Goal: Information Seeking & Learning: Learn about a topic

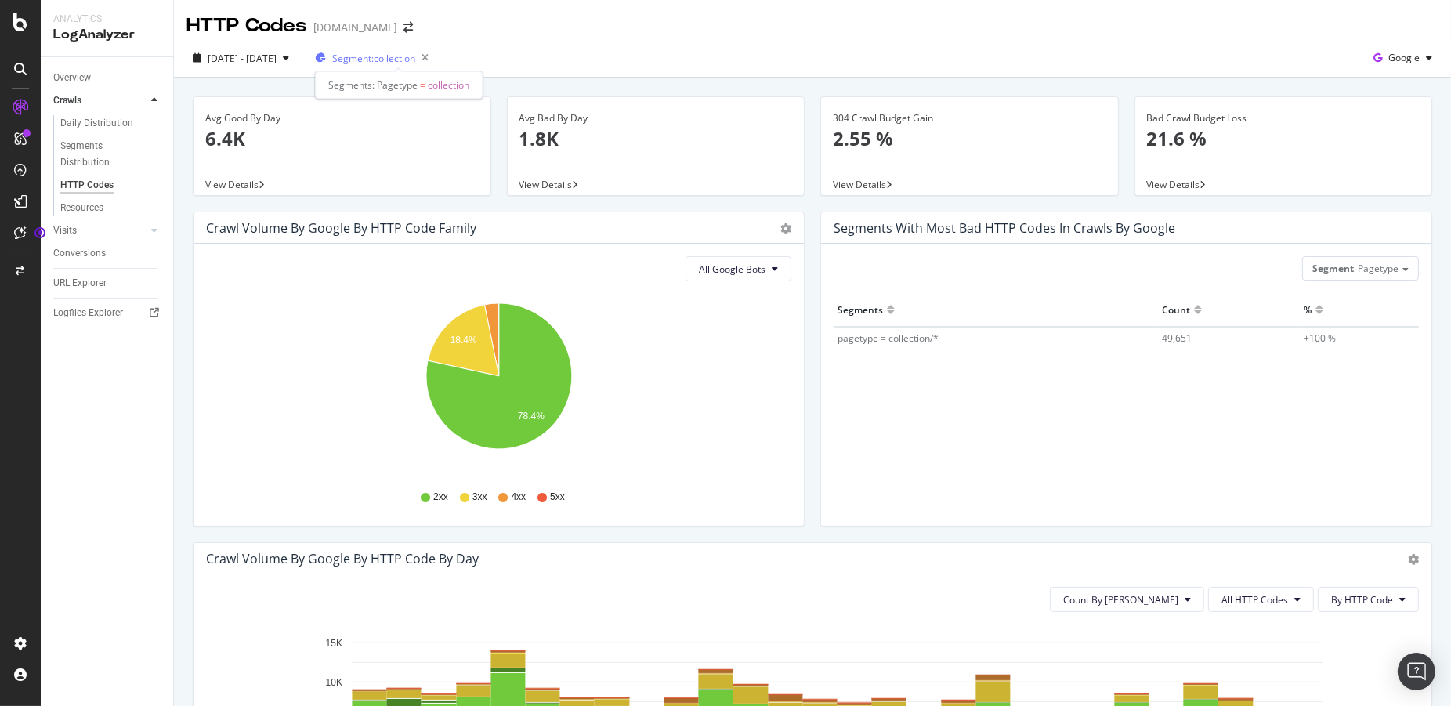
click at [415, 60] on span "Segment: collection" at bounding box center [373, 58] width 83 height 13
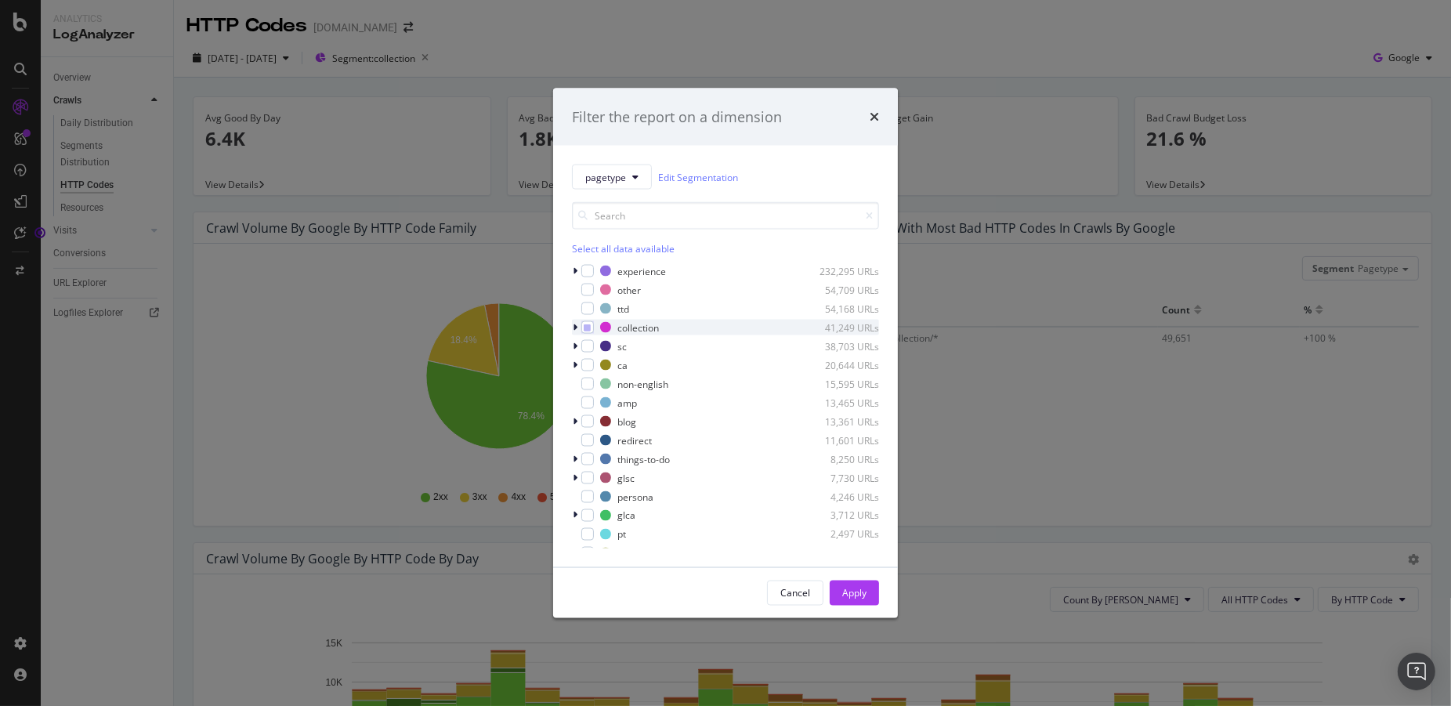
click at [577, 329] on icon "modal" at bounding box center [575, 327] width 5 height 9
click at [577, 329] on icon "modal" at bounding box center [575, 327] width 6 height 9
click at [787, 590] on div "Cancel" at bounding box center [795, 592] width 30 height 13
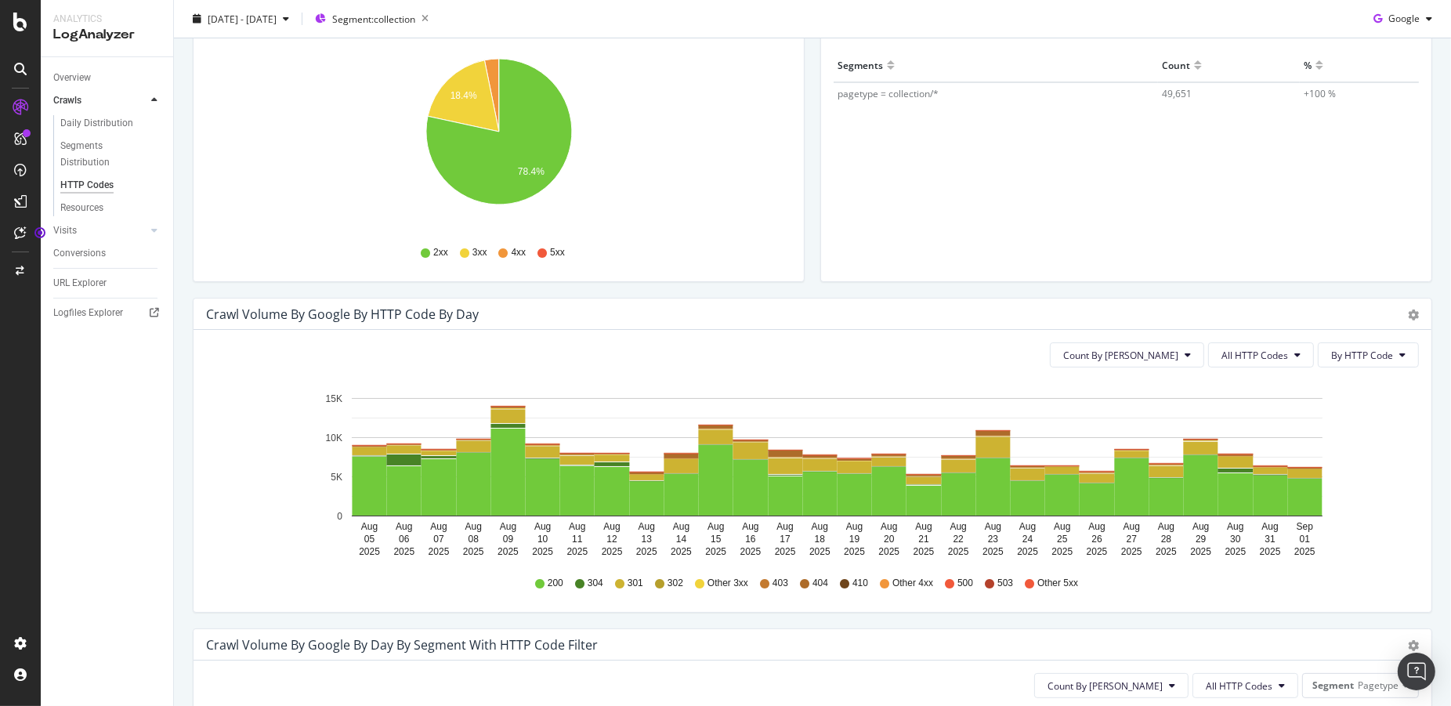
scroll to position [373, 0]
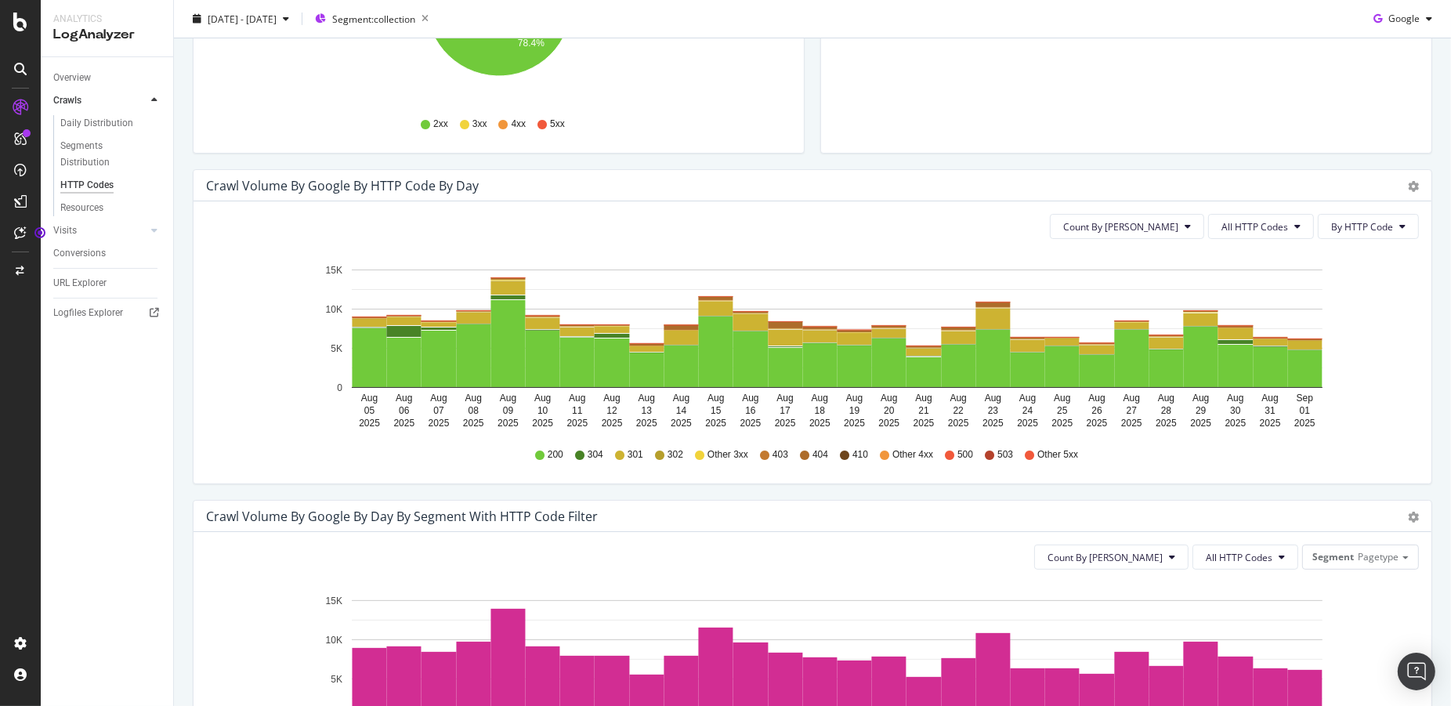
click at [1402, 185] on div "Timeline (by Value) Timeline (by Percentage) Table" at bounding box center [1405, 186] width 27 height 16
click at [1408, 182] on icon "gear" at bounding box center [1413, 186] width 11 height 11
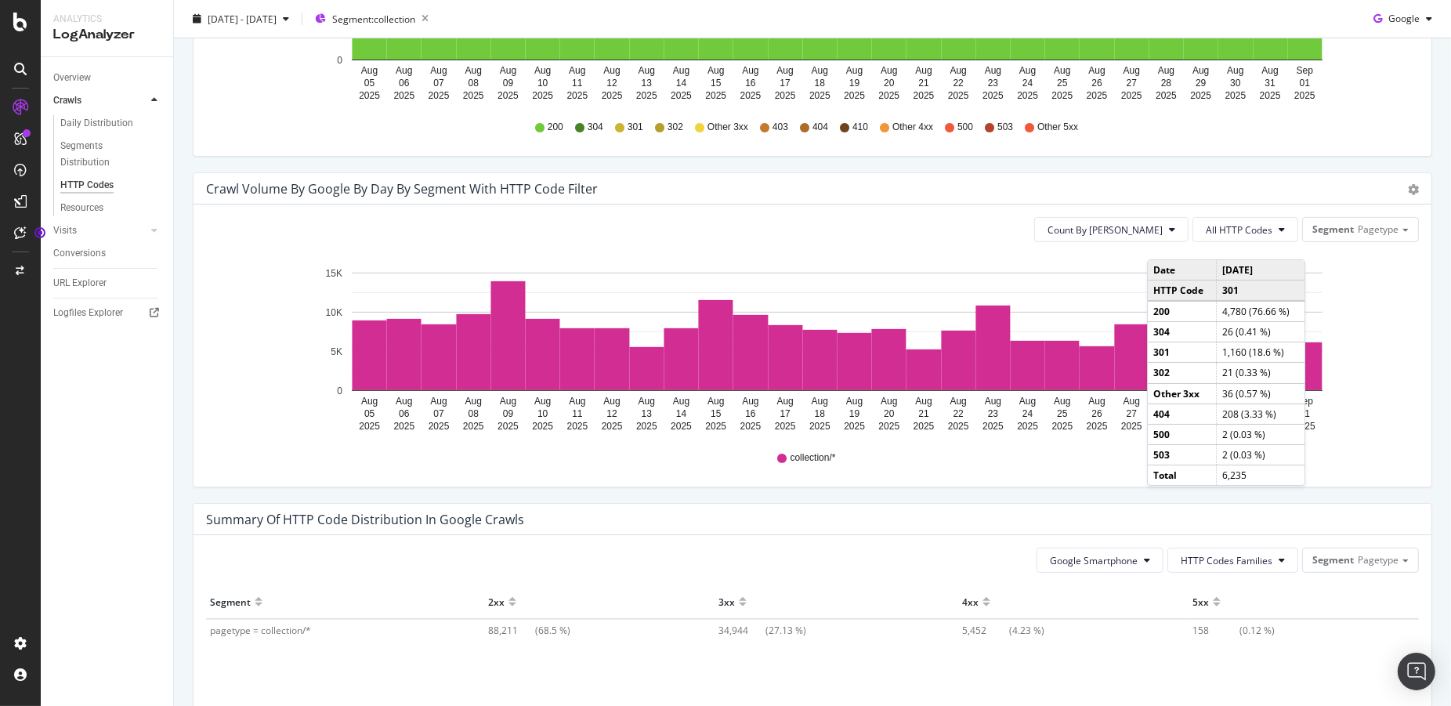
scroll to position [702, 0]
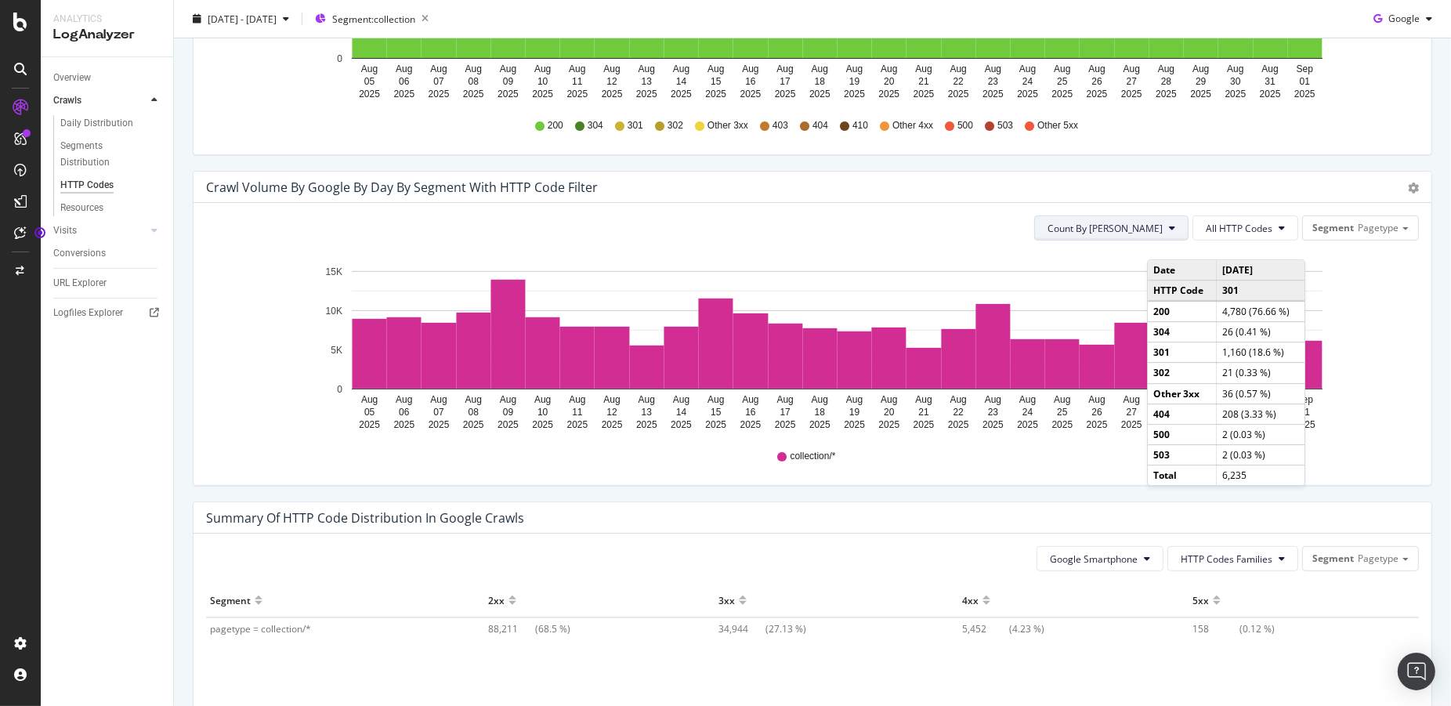
click at [1152, 224] on span "Count By [PERSON_NAME]" at bounding box center [1105, 228] width 115 height 13
click at [1231, 225] on span "All HTTP Codes" at bounding box center [1239, 228] width 67 height 13
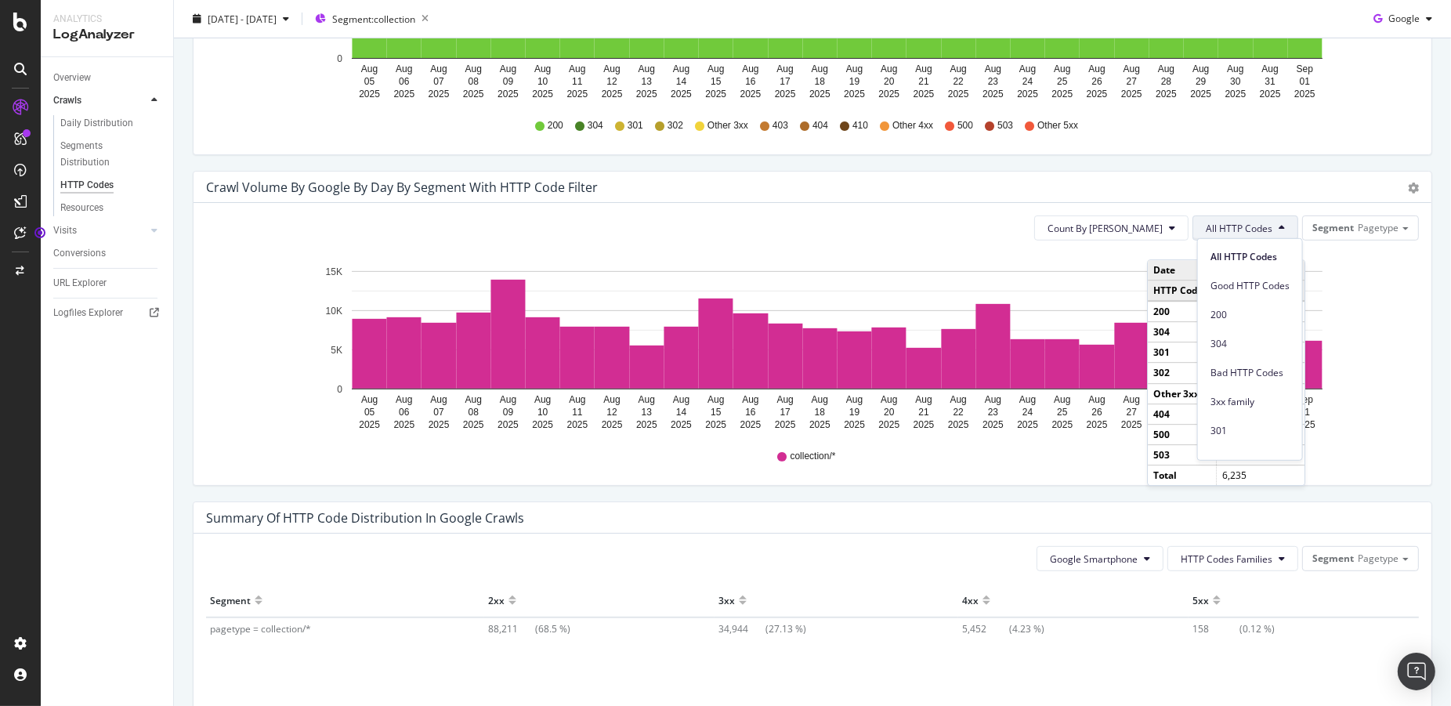
click at [1375, 211] on div "Count By Day All HTTP Codes Segment Pagetype Hold CMD (⌘) while clicking to fil…" at bounding box center [813, 344] width 1238 height 282
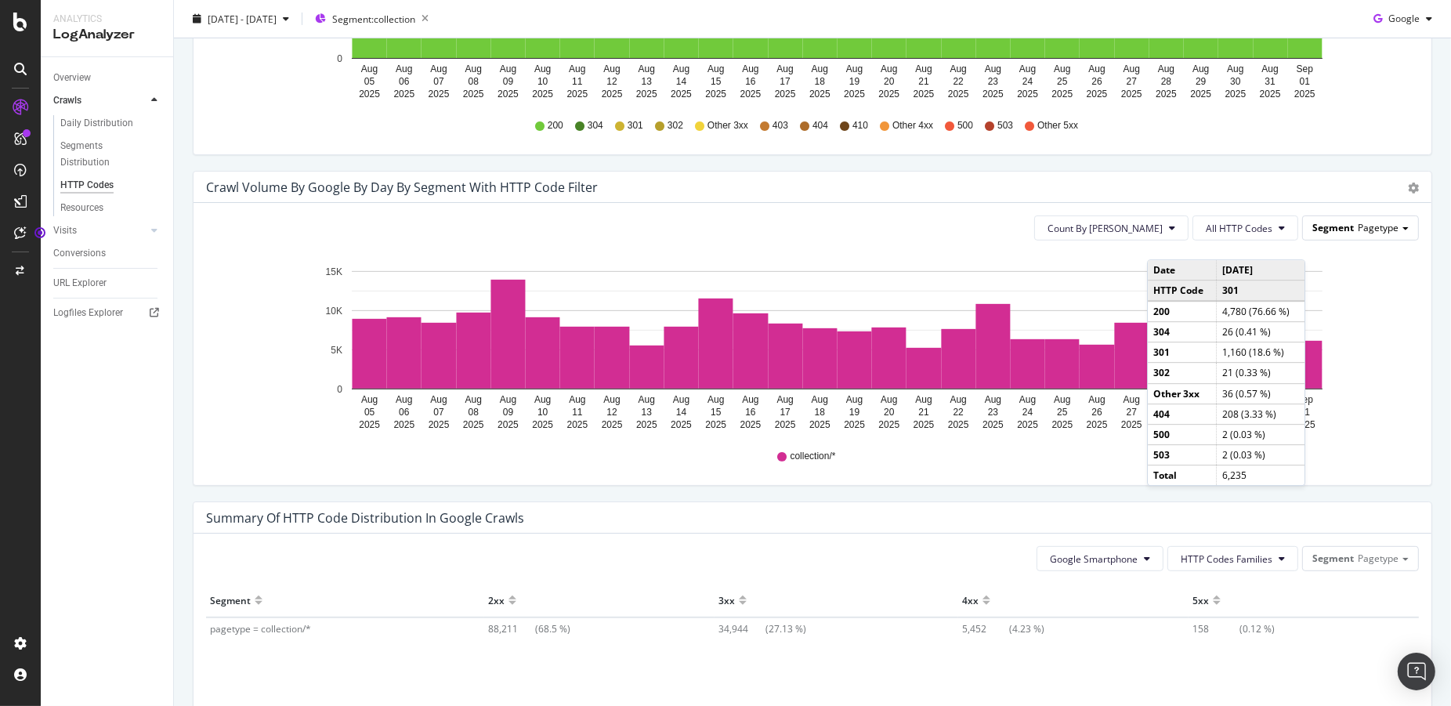
click at [1375, 230] on span "Pagetype" at bounding box center [1378, 227] width 41 height 13
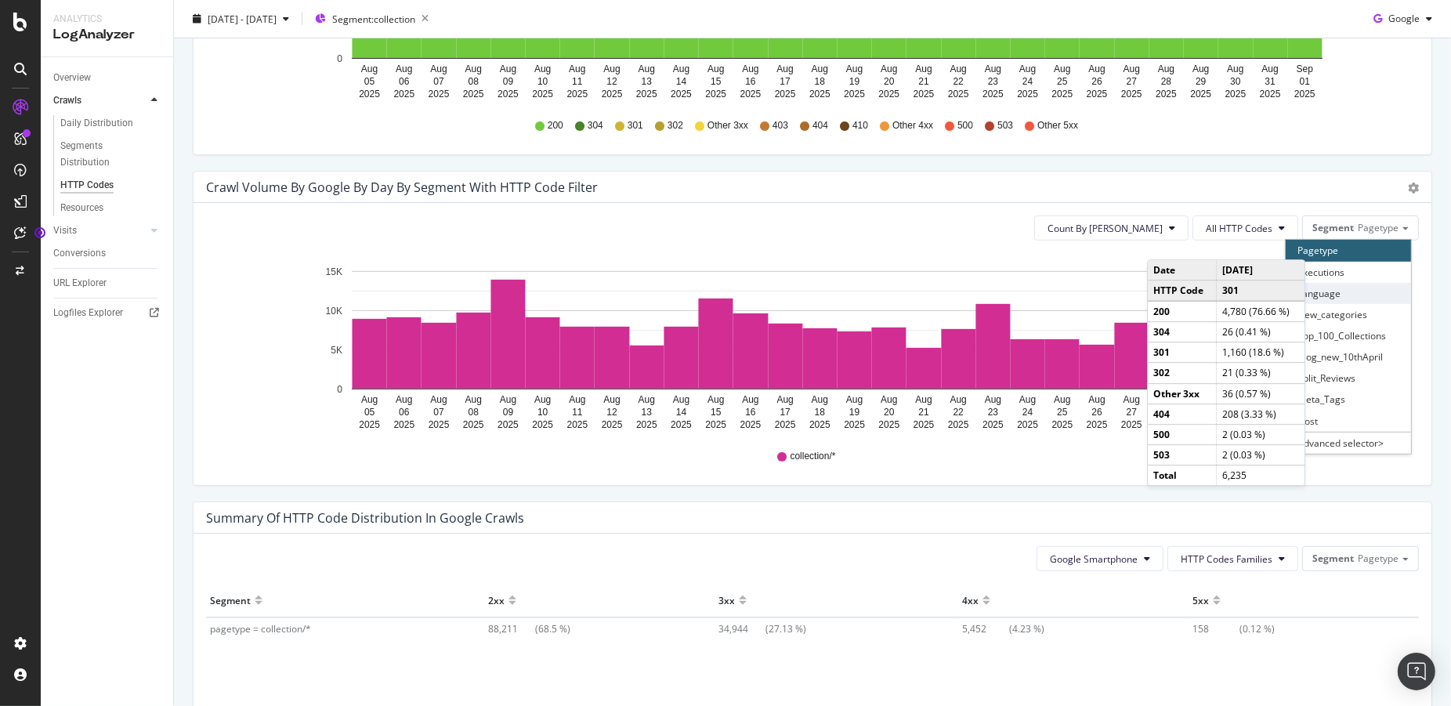
click at [1350, 283] on div "Language" at bounding box center [1348, 293] width 125 height 21
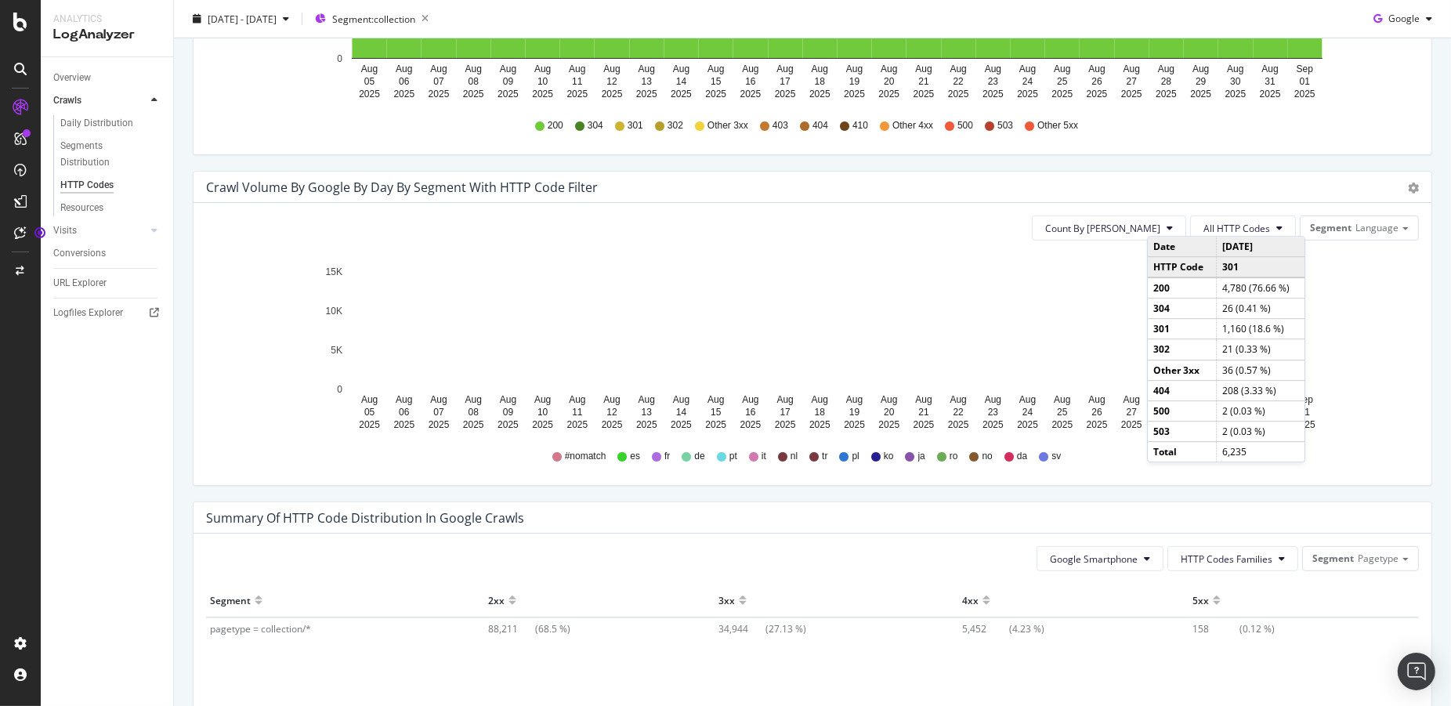
scroll to position [667, 0]
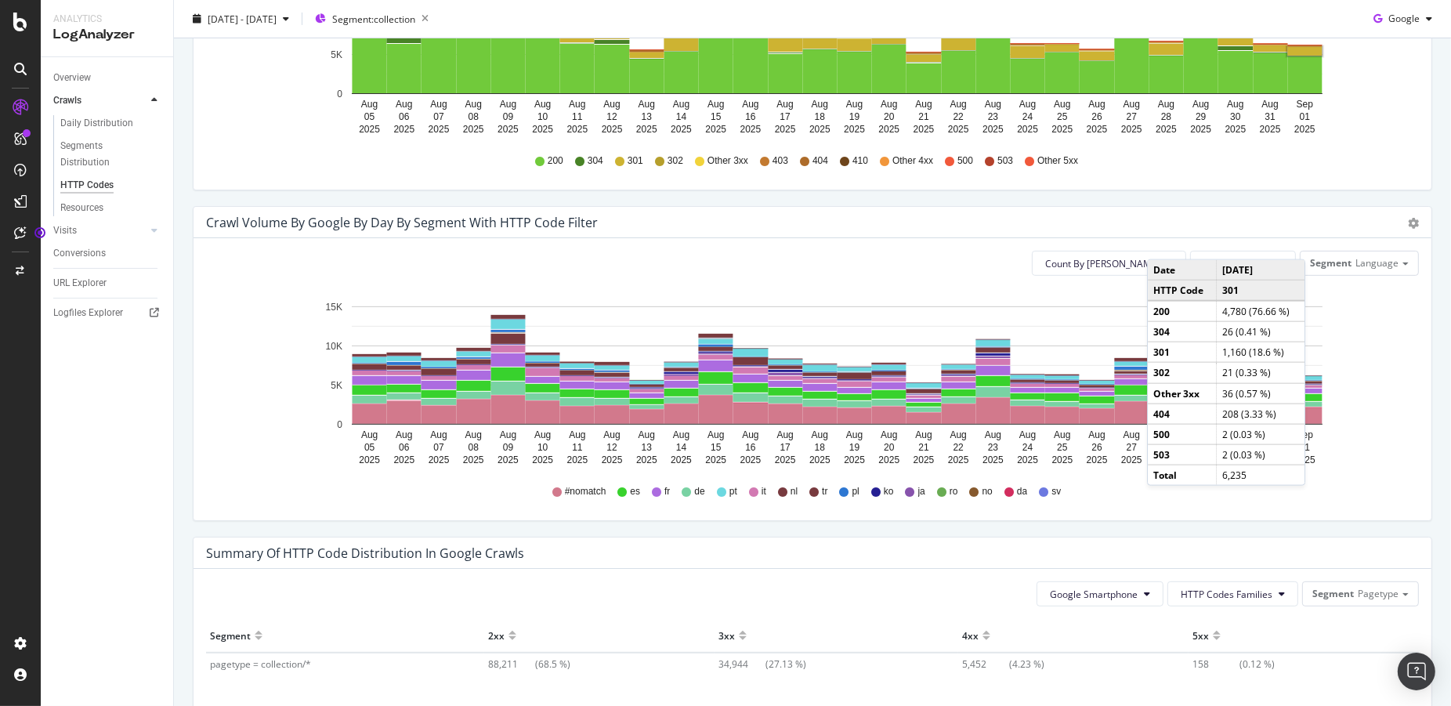
click at [999, 516] on div "Count By Day All HTTP Codes Segment Language Hold CMD (⌘) while clicking to fil…" at bounding box center [813, 379] width 1238 height 282
click at [1402, 226] on div "Timeline (by Value) Timeline (by Percentage) Table" at bounding box center [1405, 223] width 27 height 16
click at [1355, 309] on span "Table" at bounding box center [1358, 311] width 146 height 21
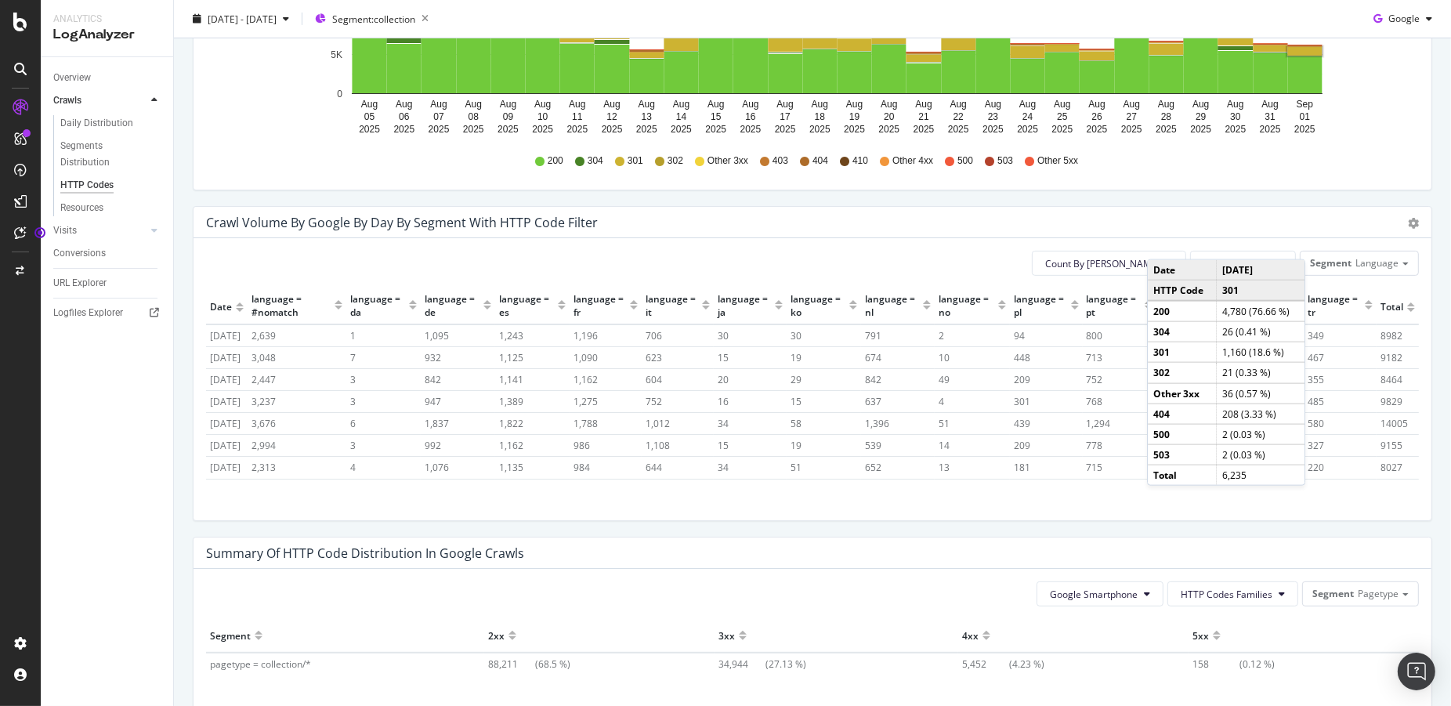
click at [975, 537] on div "Summary of HTTP Code Distribution in google crawls" at bounding box center [813, 552] width 1238 height 31
click at [1245, 259] on span "All HTTP Codes" at bounding box center [1236, 263] width 67 height 13
click at [1243, 257] on span "All HTTP Codes" at bounding box center [1236, 263] width 67 height 13
click at [1242, 258] on span "All HTTP Codes" at bounding box center [1236, 263] width 67 height 13
click at [1240, 297] on span "All HTTP Codes" at bounding box center [1247, 292] width 79 height 14
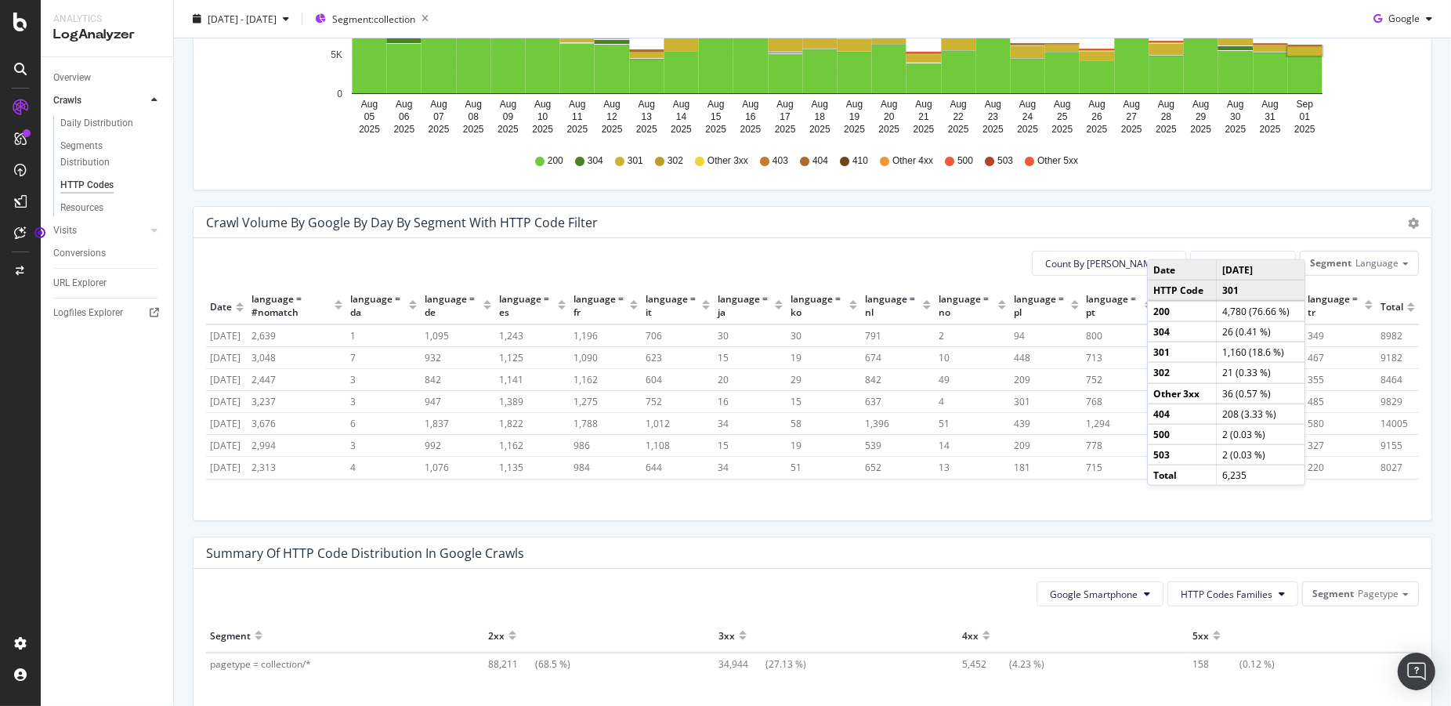
click at [1160, 266] on td "Date" at bounding box center [1182, 270] width 69 height 20
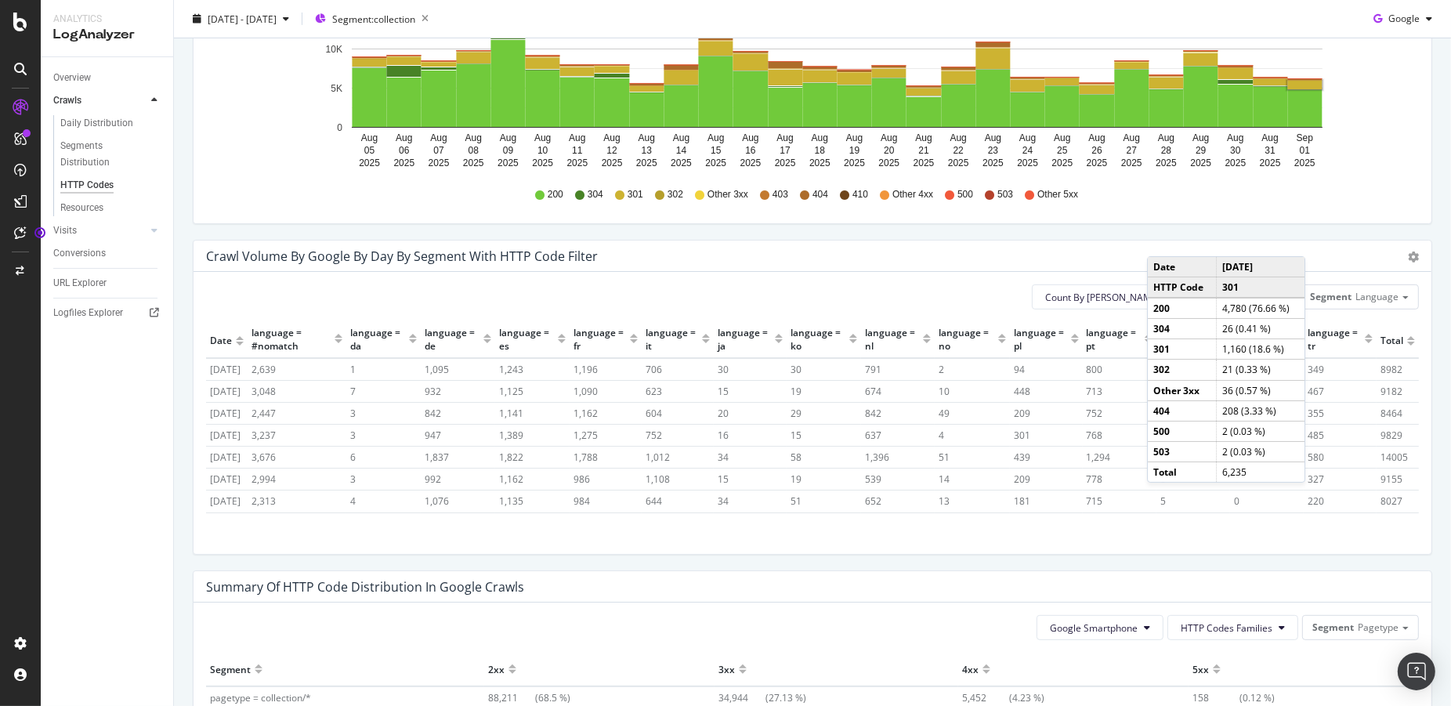
scroll to position [630, 0]
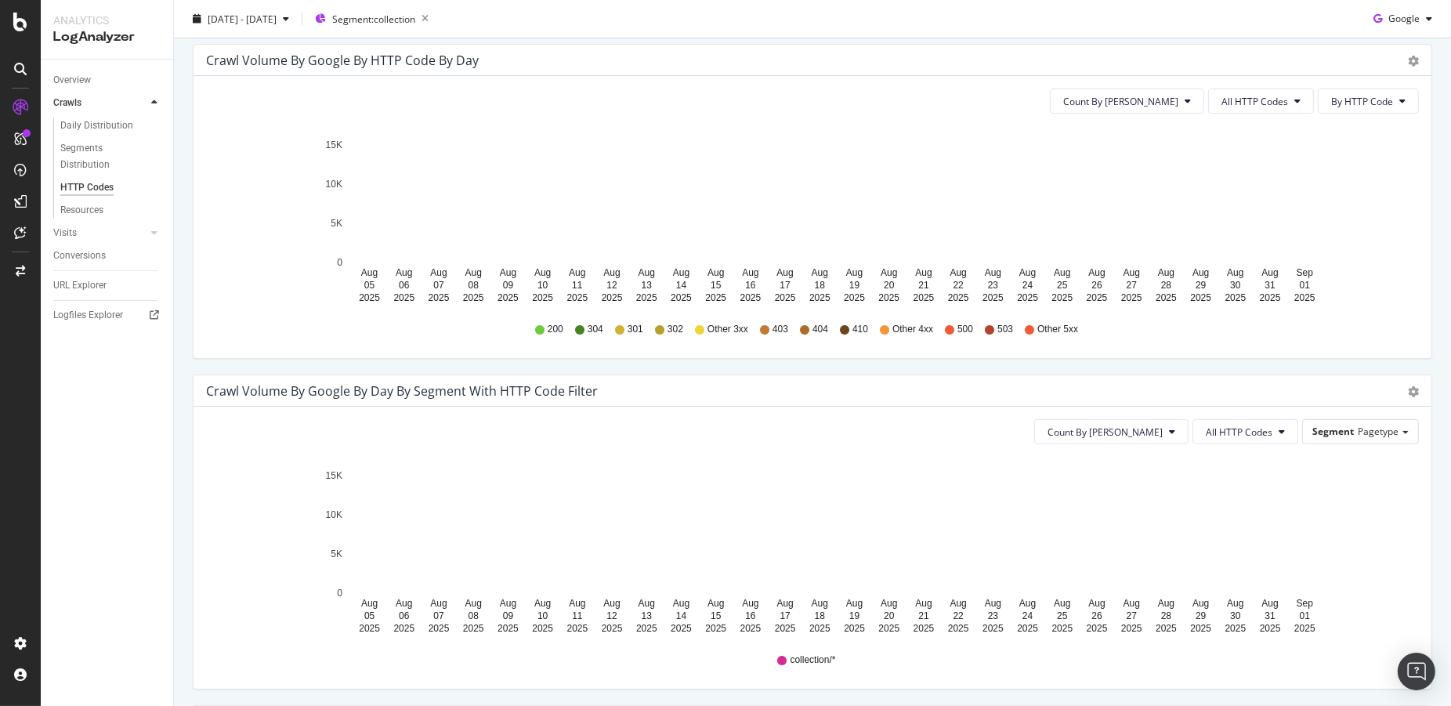
scroll to position [481, 0]
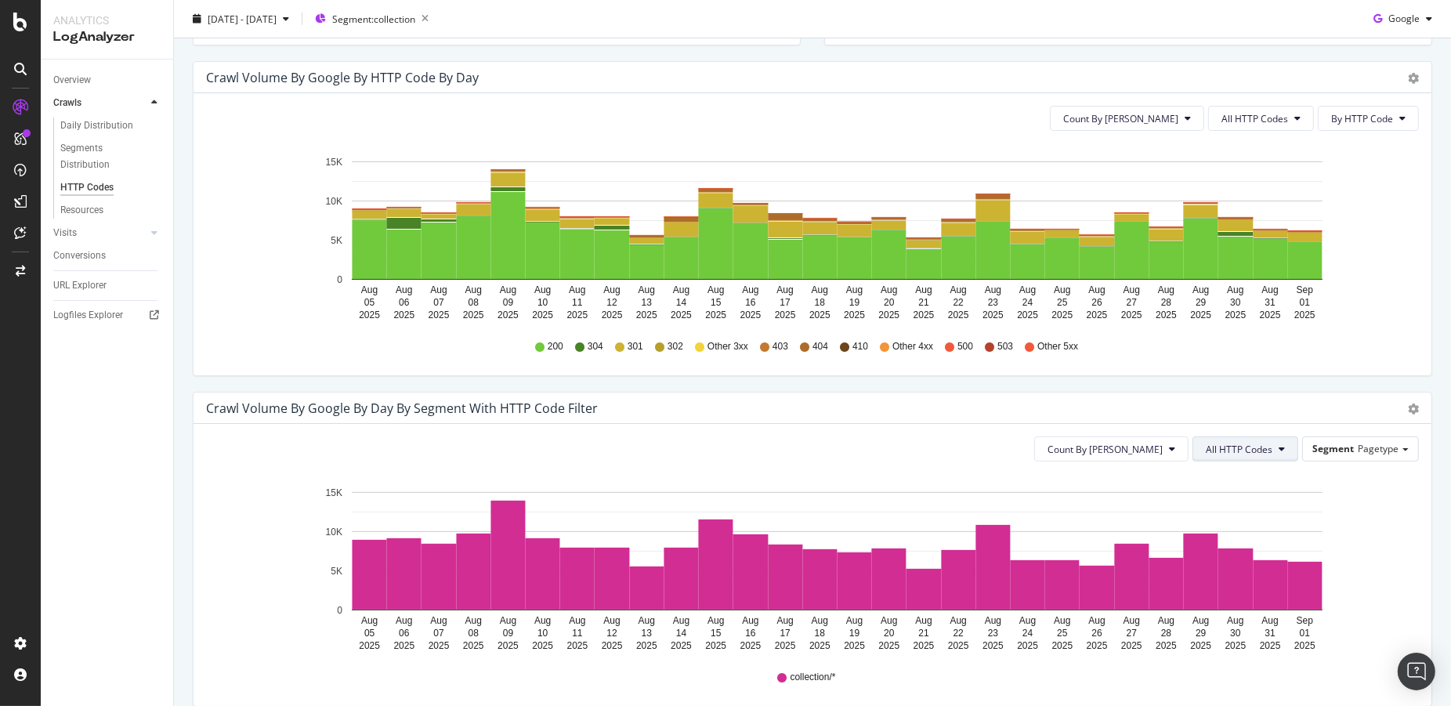
click at [1233, 447] on span "All HTTP Codes" at bounding box center [1239, 449] width 67 height 13
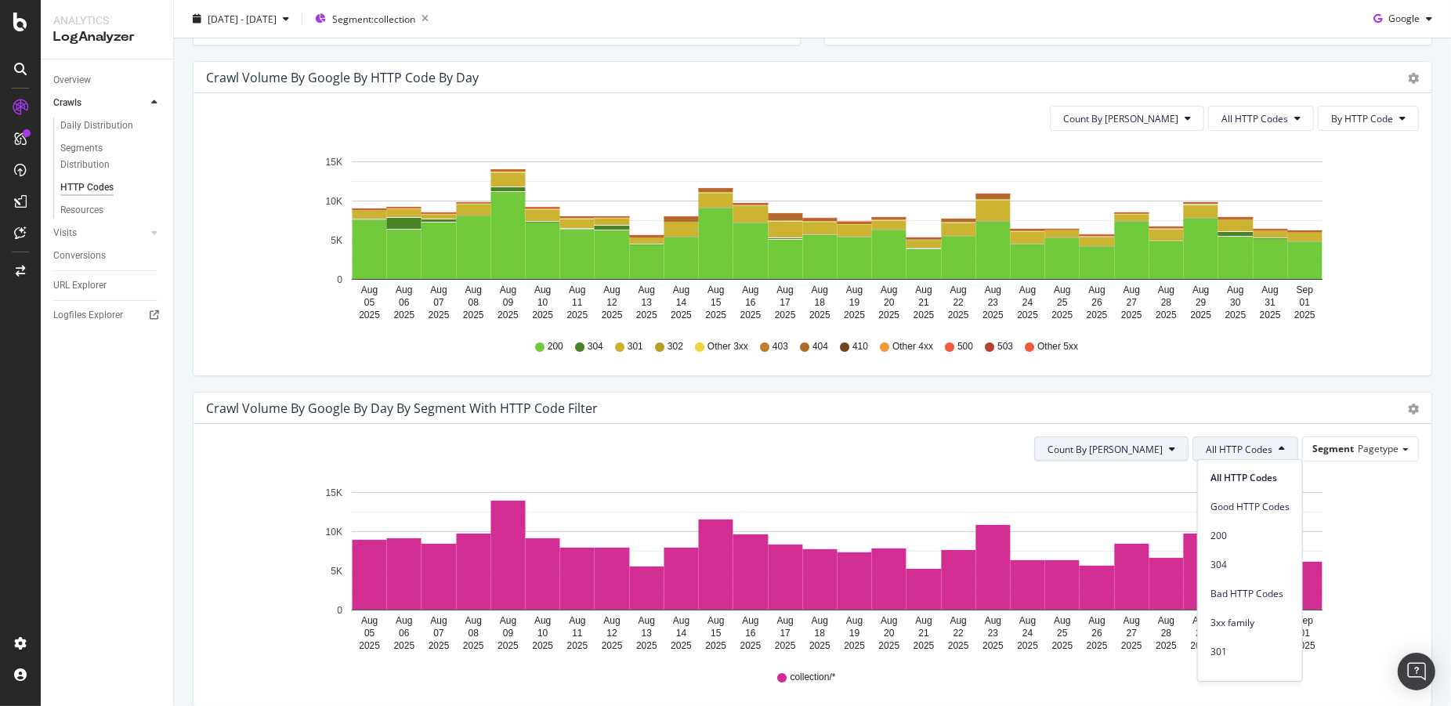
click at [1156, 449] on span "Count By [PERSON_NAME]" at bounding box center [1105, 449] width 115 height 13
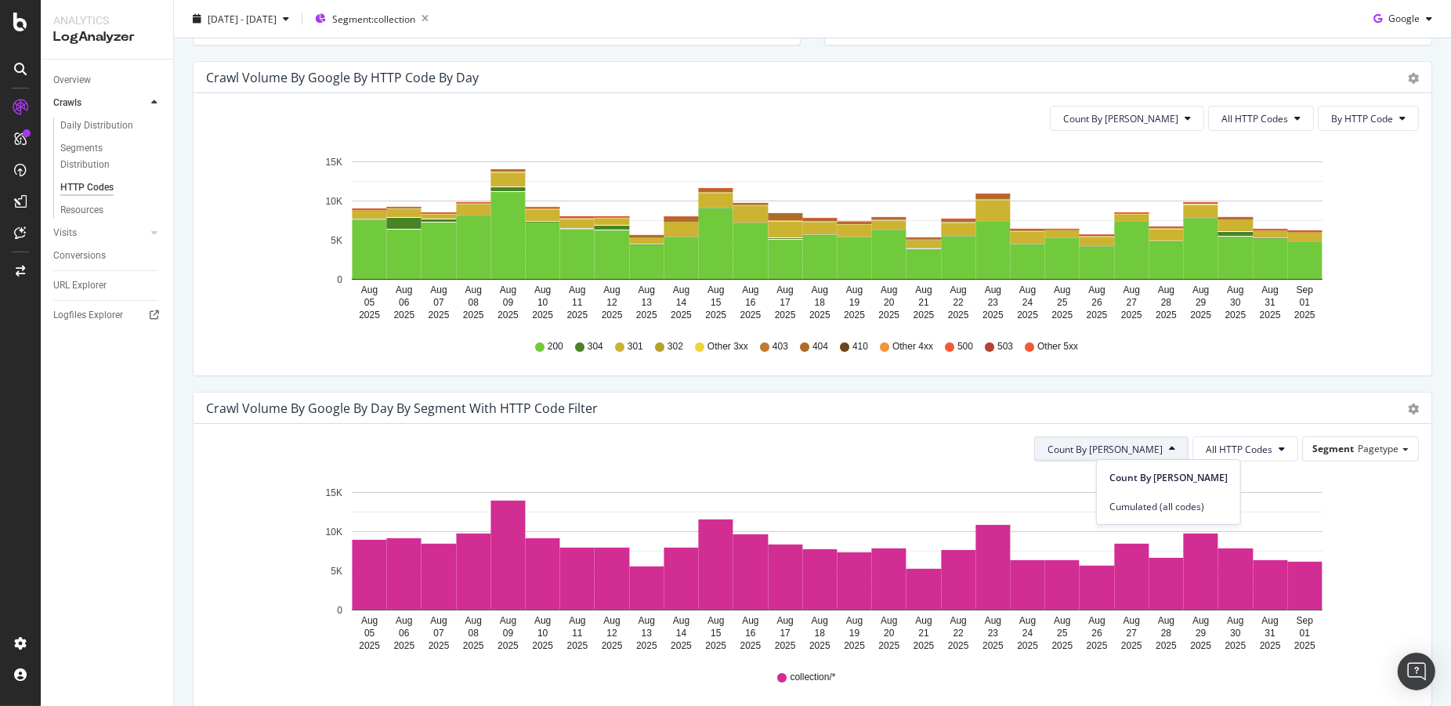
click at [1156, 449] on span "Count By [PERSON_NAME]" at bounding box center [1105, 449] width 115 height 13
click at [1144, 120] on span "Count By [PERSON_NAME]" at bounding box center [1120, 118] width 115 height 13
click at [1254, 100] on div "Count By Day All HTTP Codes By HTTP Code Hold CMD (⌘) while clicking to filter …" at bounding box center [813, 234] width 1238 height 282
click at [1254, 112] on span "All HTTP Codes" at bounding box center [1254, 118] width 67 height 13
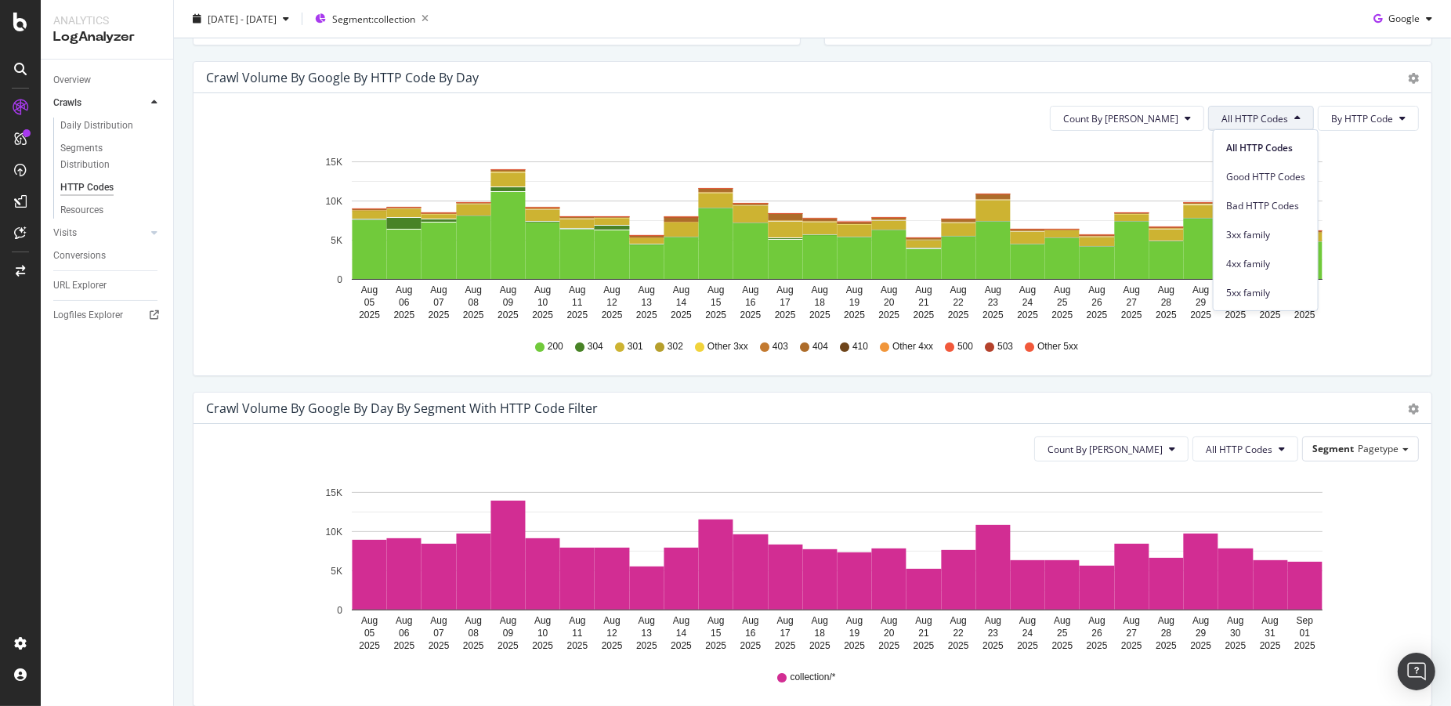
click at [1254, 112] on span "All HTTP Codes" at bounding box center [1254, 118] width 67 height 13
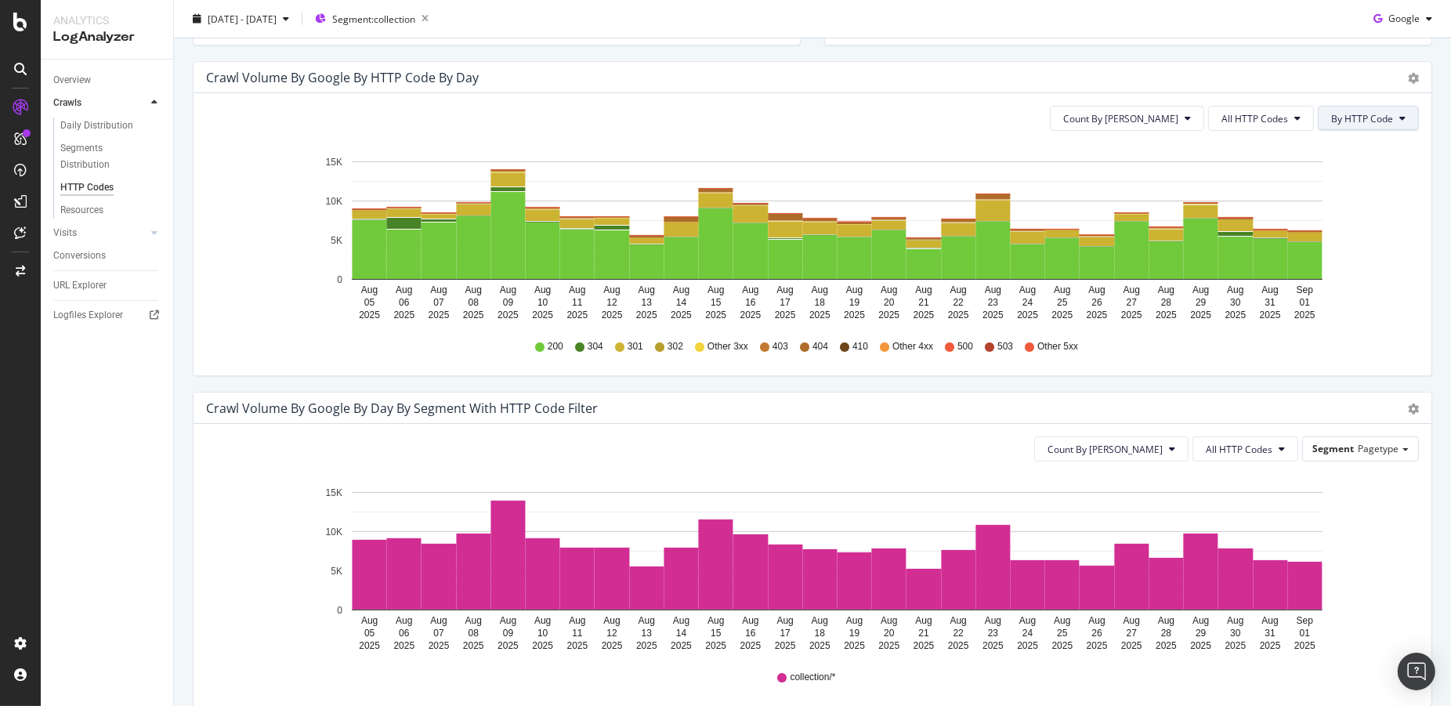
click at [1337, 108] on button "By HTTP Code" at bounding box center [1368, 118] width 101 height 25
click at [1329, 442] on span "Segment" at bounding box center [1333, 448] width 42 height 13
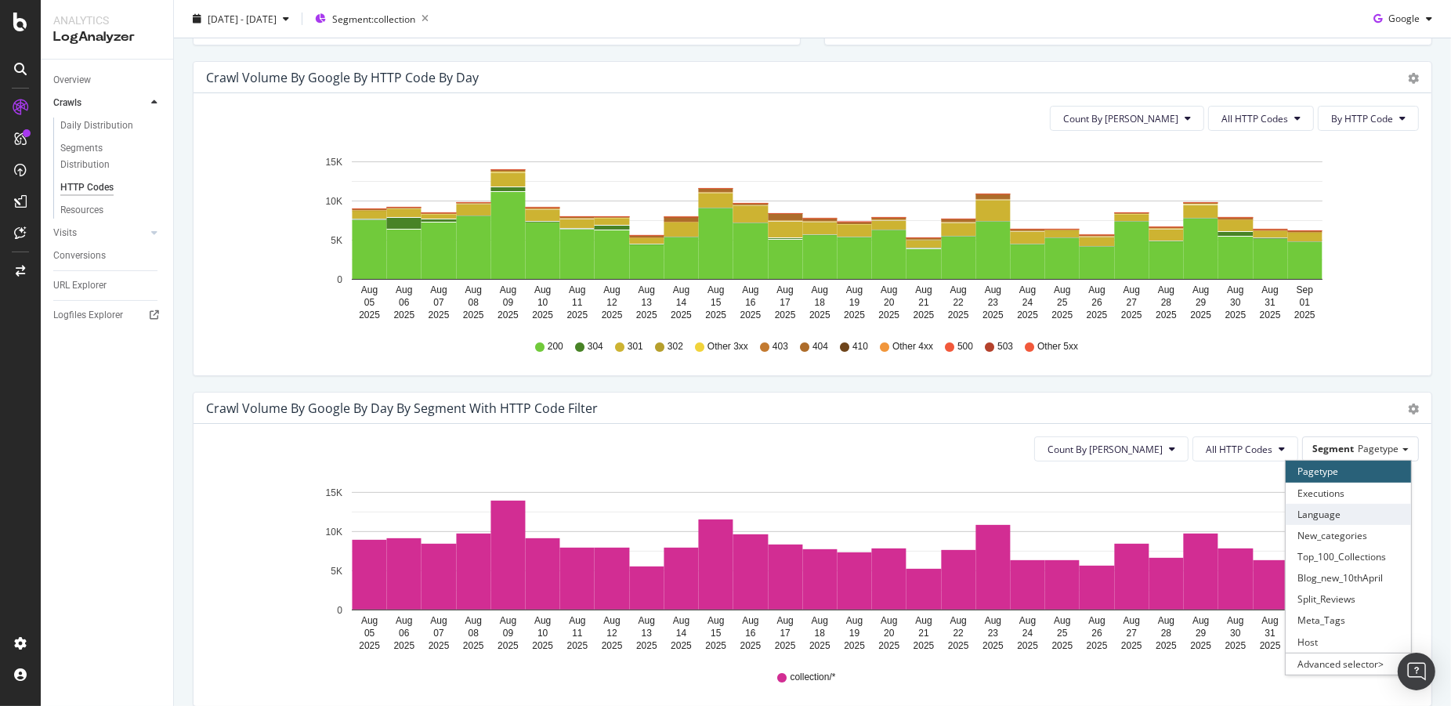
click at [1323, 505] on div "Language" at bounding box center [1348, 514] width 125 height 21
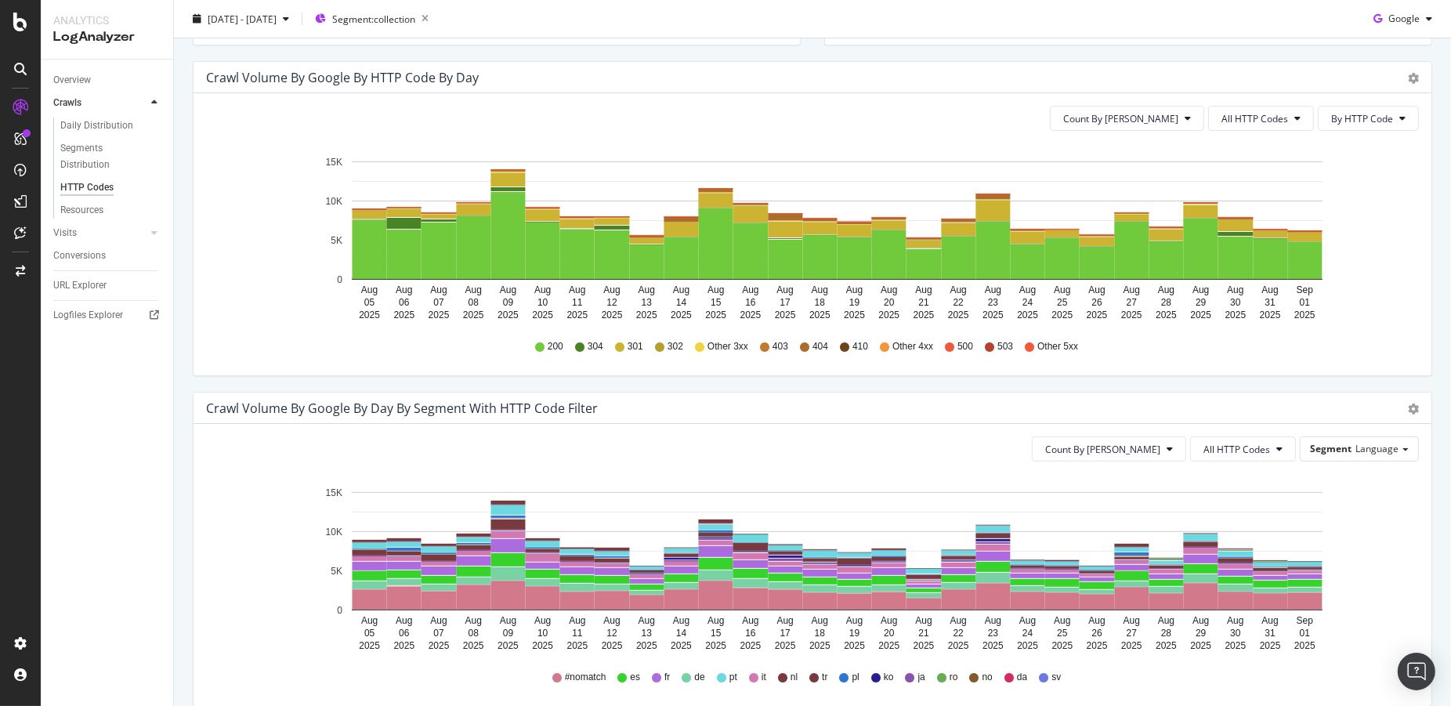
click at [1406, 406] on div "Timeline (by Value) Timeline (by Percentage) Table" at bounding box center [1405, 408] width 27 height 16
click at [1285, 503] on icon at bounding box center [1280, 503] width 9 height 9
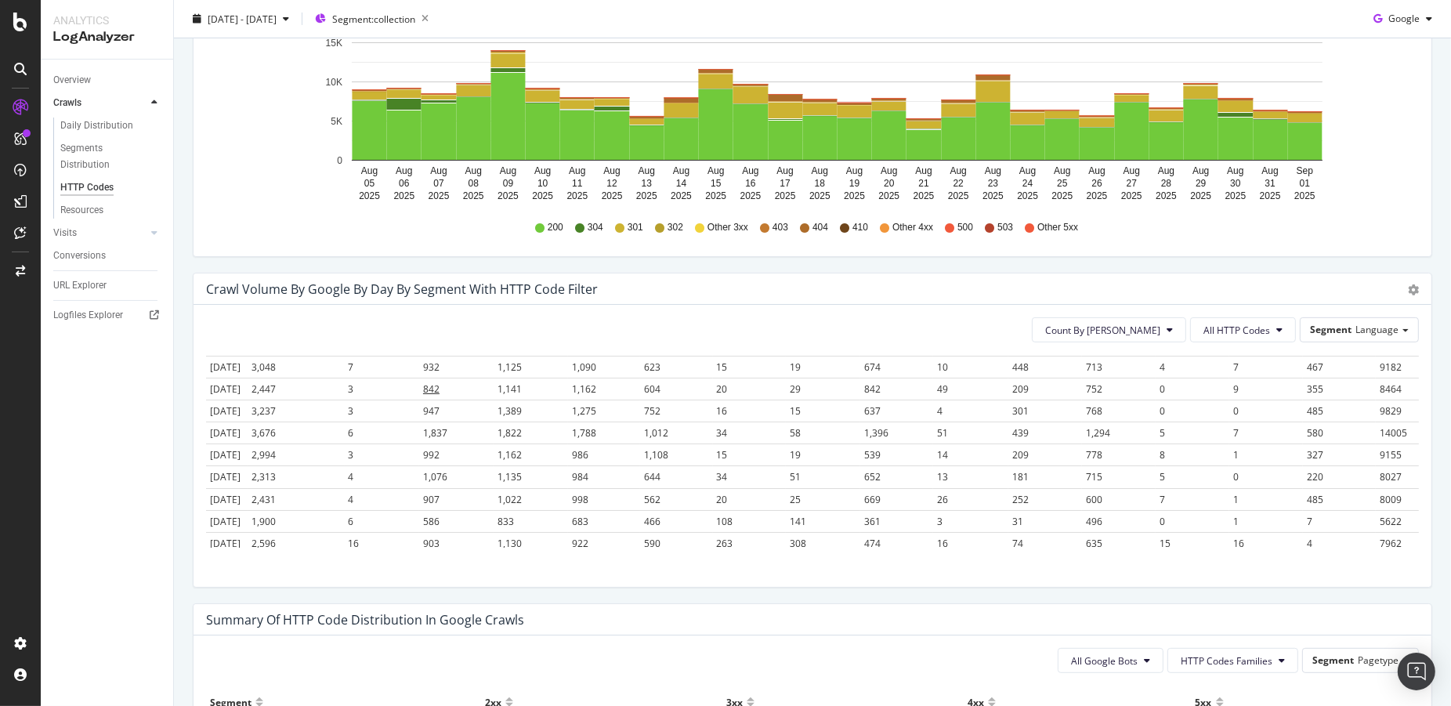
scroll to position [0, 0]
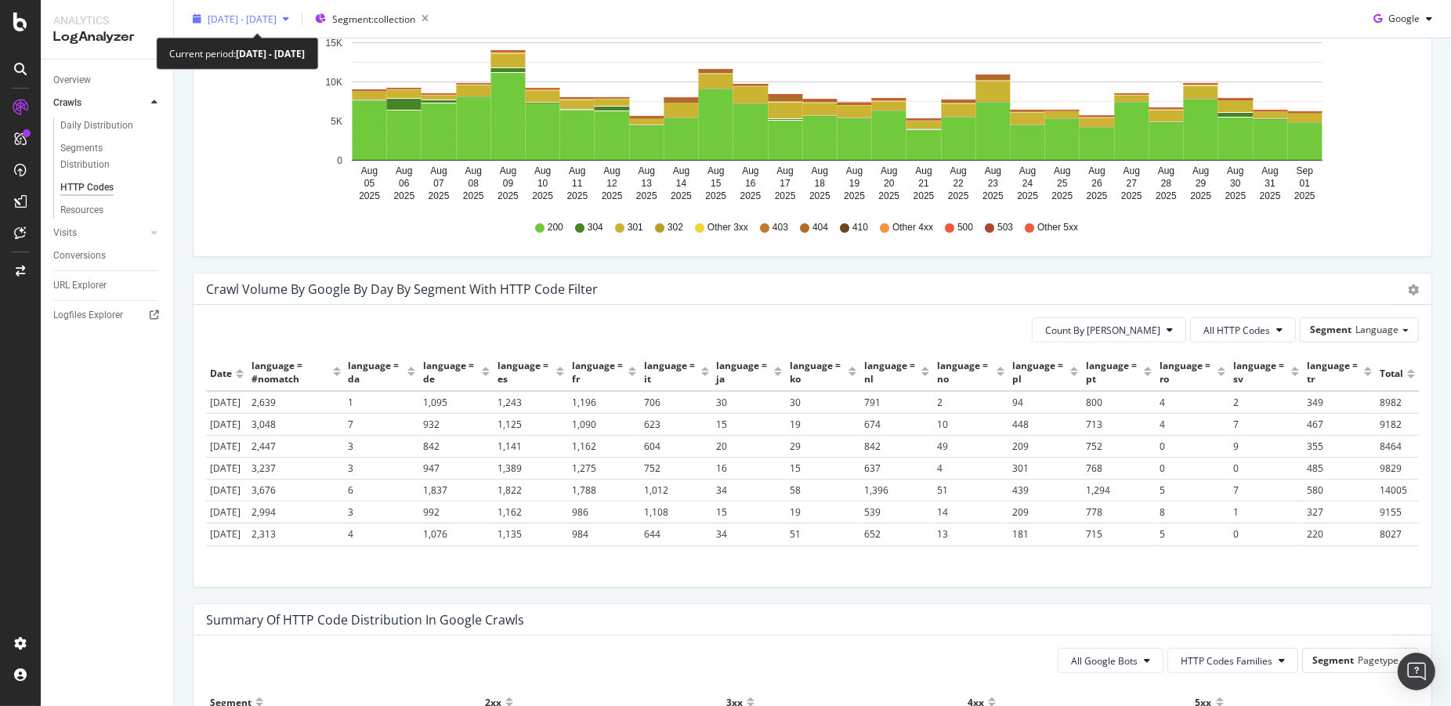
click at [277, 16] on span "[DATE] - [DATE]" at bounding box center [242, 18] width 69 height 13
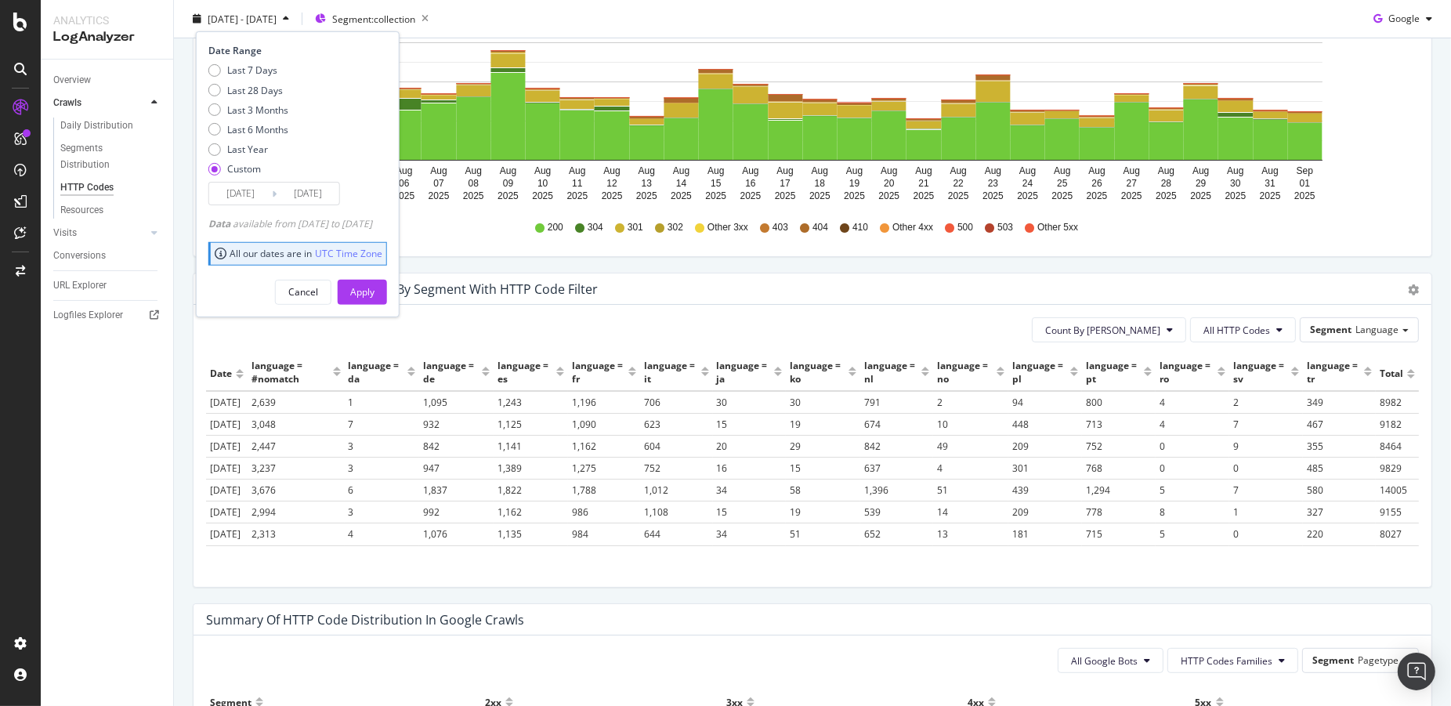
click at [179, 465] on div "Avg Good By Day 6.4K View Details Avg Bad By Day 1.8K View Details 304 Crawl Bu…" at bounding box center [812, 248] width 1277 height 1543
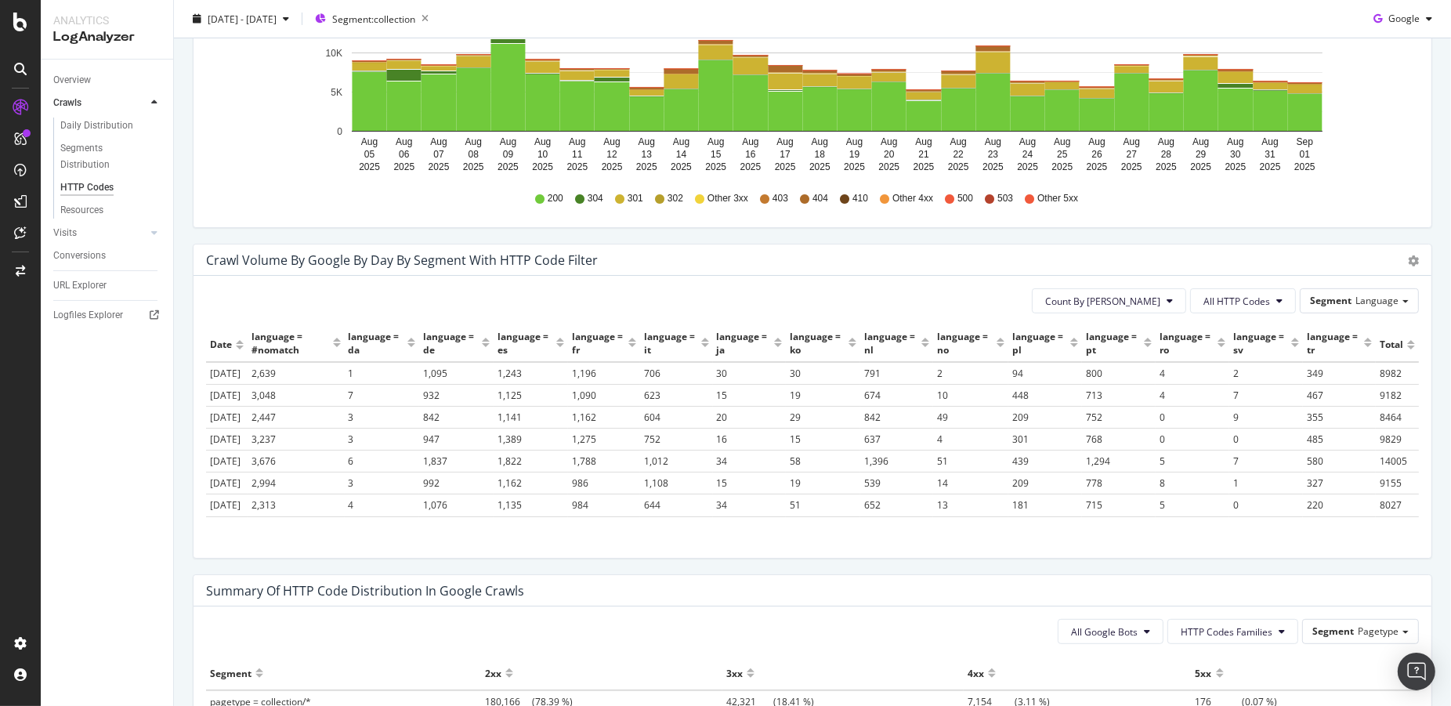
click at [1308, 342] on div "language = tr" at bounding box center [1333, 343] width 53 height 27
click at [1308, 345] on div "language = tr" at bounding box center [1333, 343] width 53 height 27
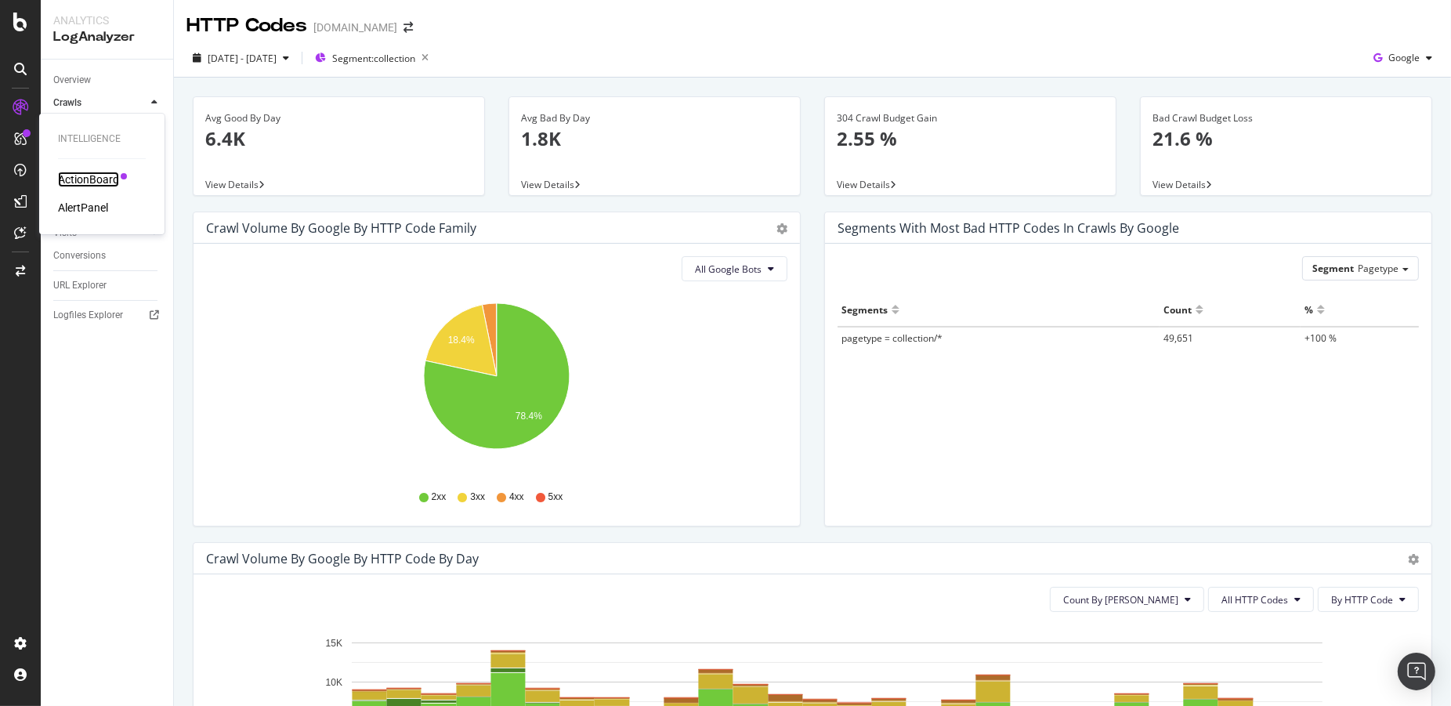
click at [88, 175] on div "ActionBoard" at bounding box center [88, 180] width 61 height 16
